Goal: Find specific page/section: Find specific page/section

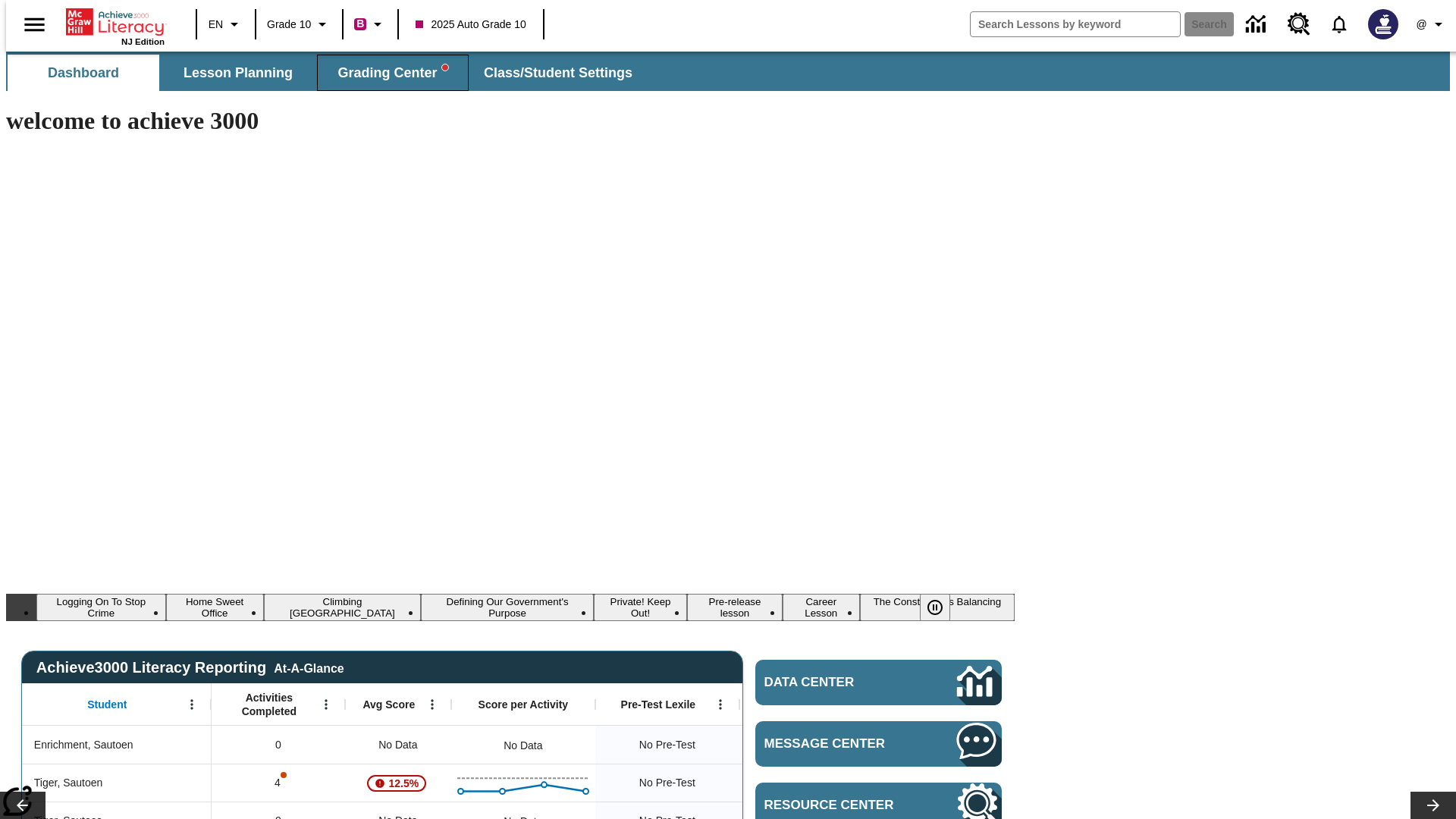
click at [386, 73] on span "Grading Center" at bounding box center [392, 73] width 110 height 17
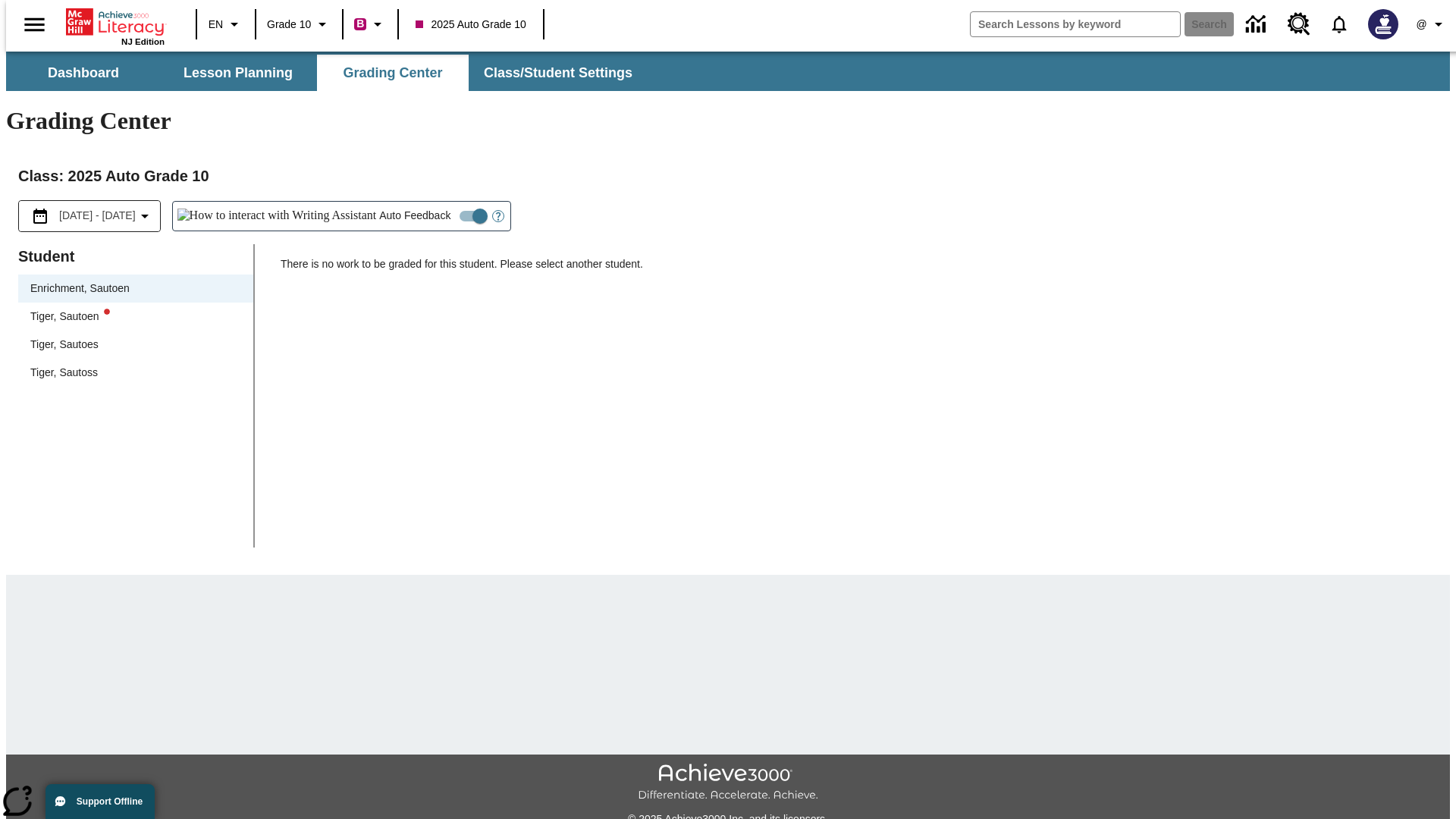
click at [131, 309] on div "Tiger, Sautoen" at bounding box center [135, 316] width 211 height 16
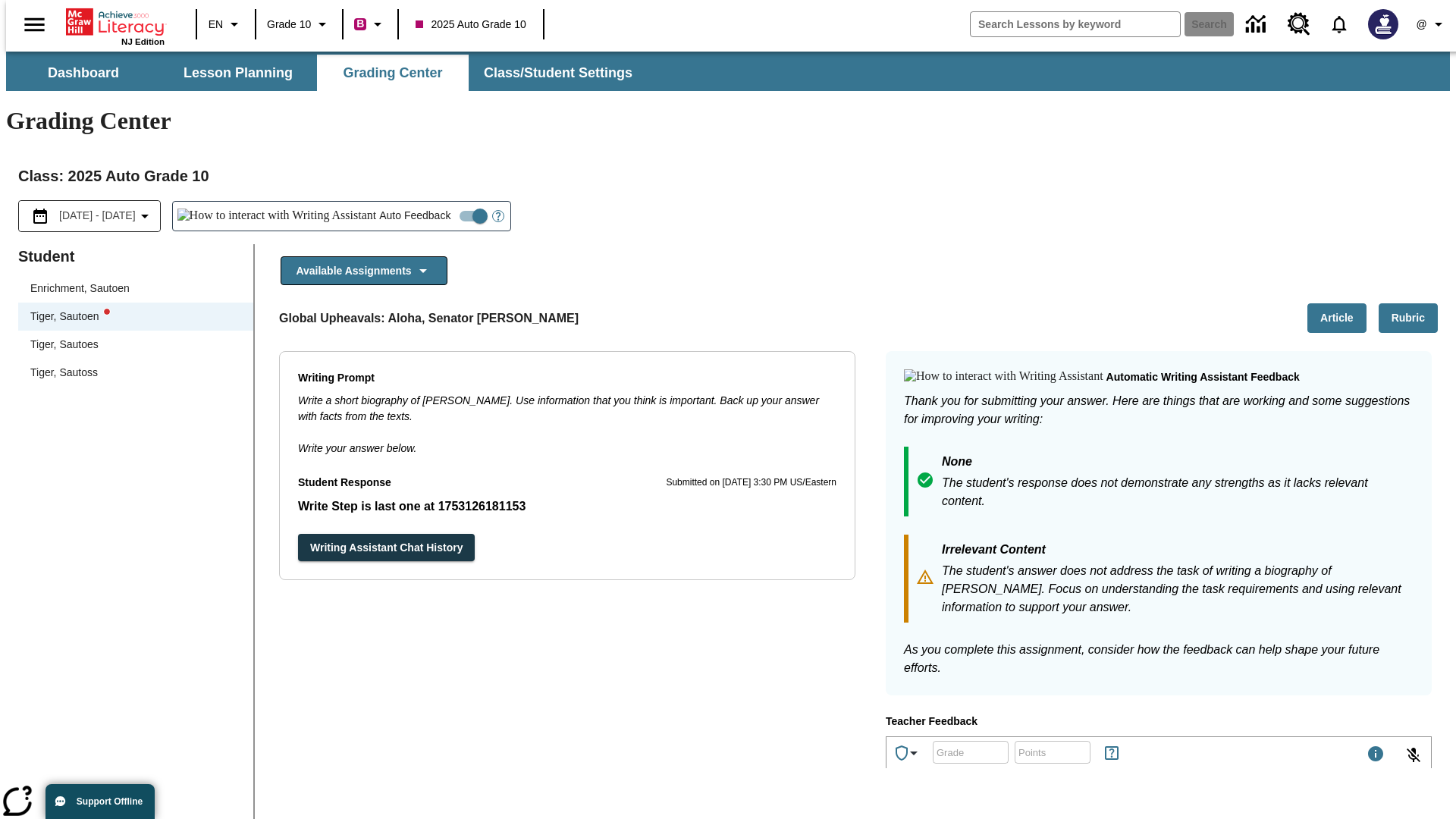
scroll to position [262, 0]
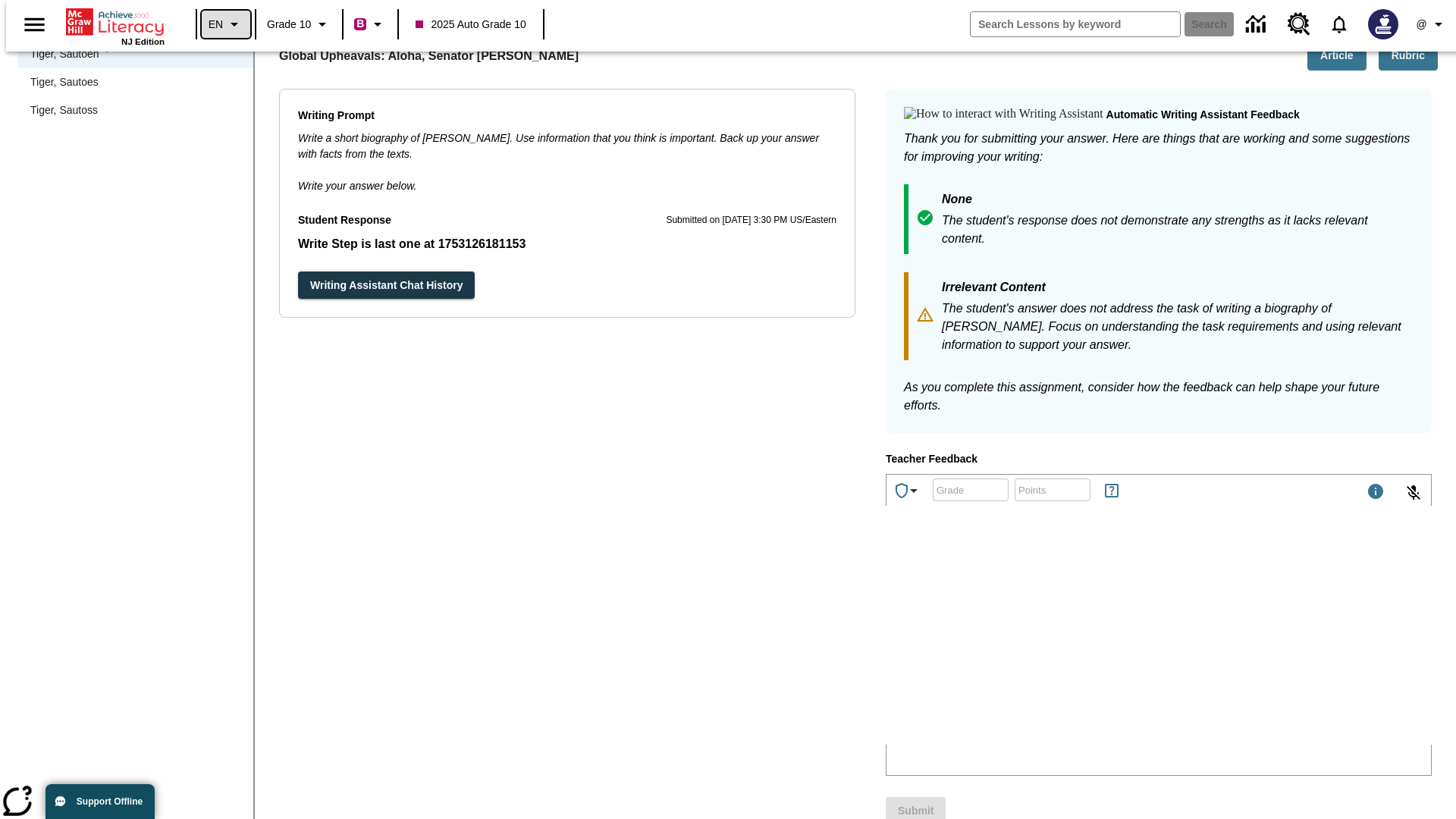
click at [226, 25] on icon "Language: EN, Select a language" at bounding box center [235, 25] width 18 height 18
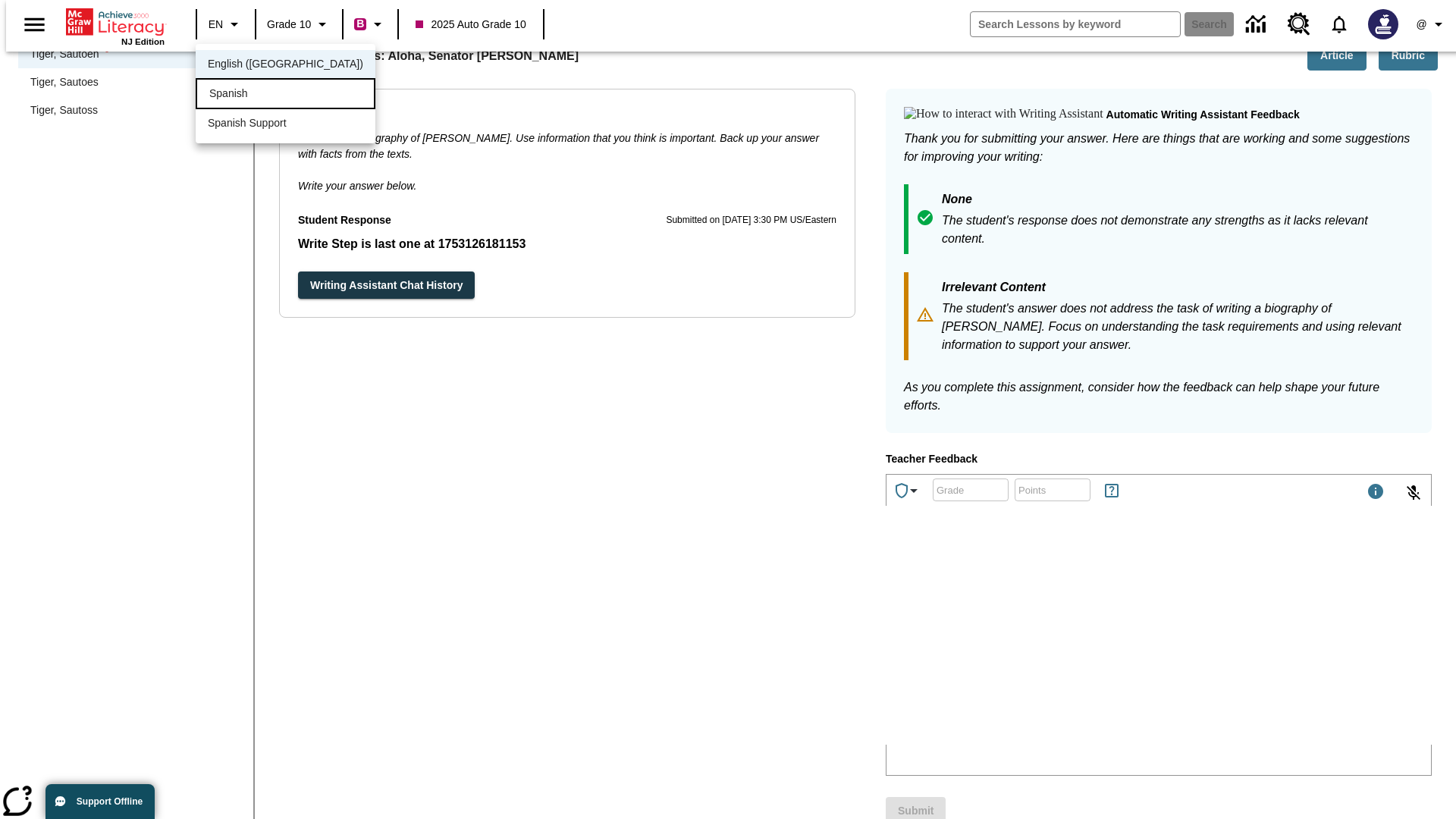
click at [252, 95] on div "Spanish" at bounding box center [285, 94] width 180 height 31
